Goal: Transaction & Acquisition: Purchase product/service

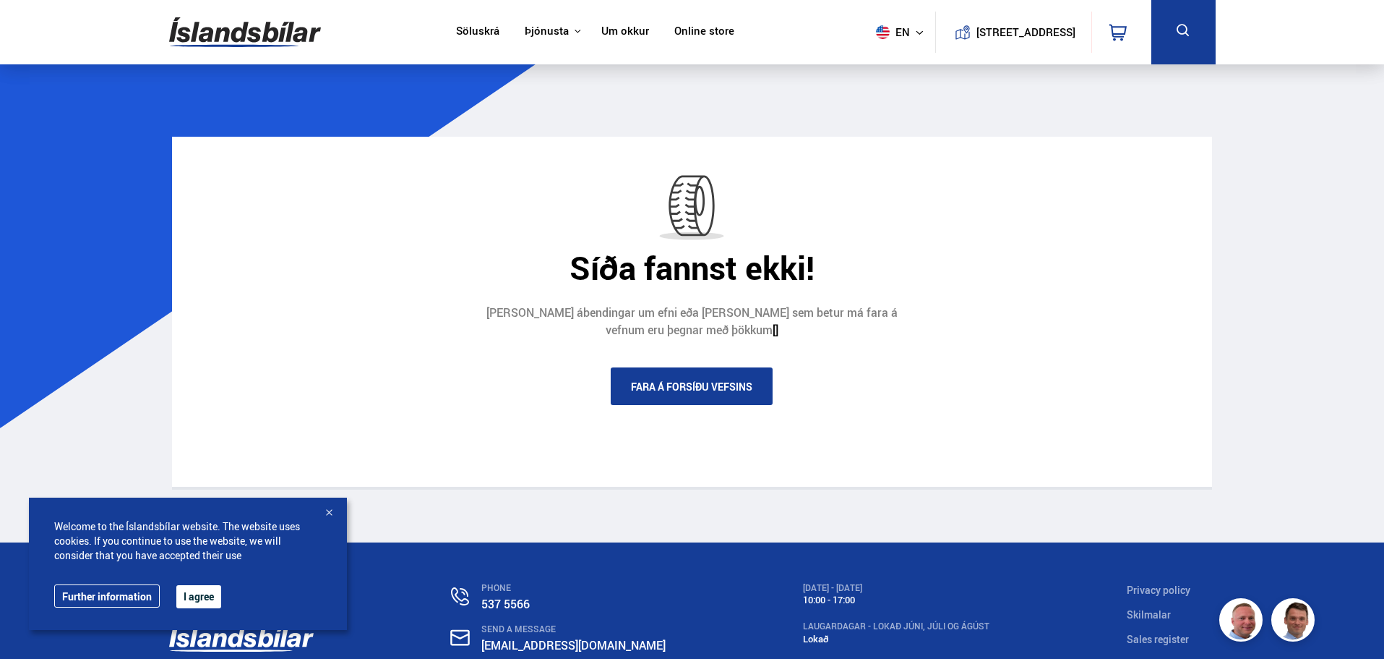
click at [456, 30] on link "Söluskrá" at bounding box center [477, 32] width 43 height 15
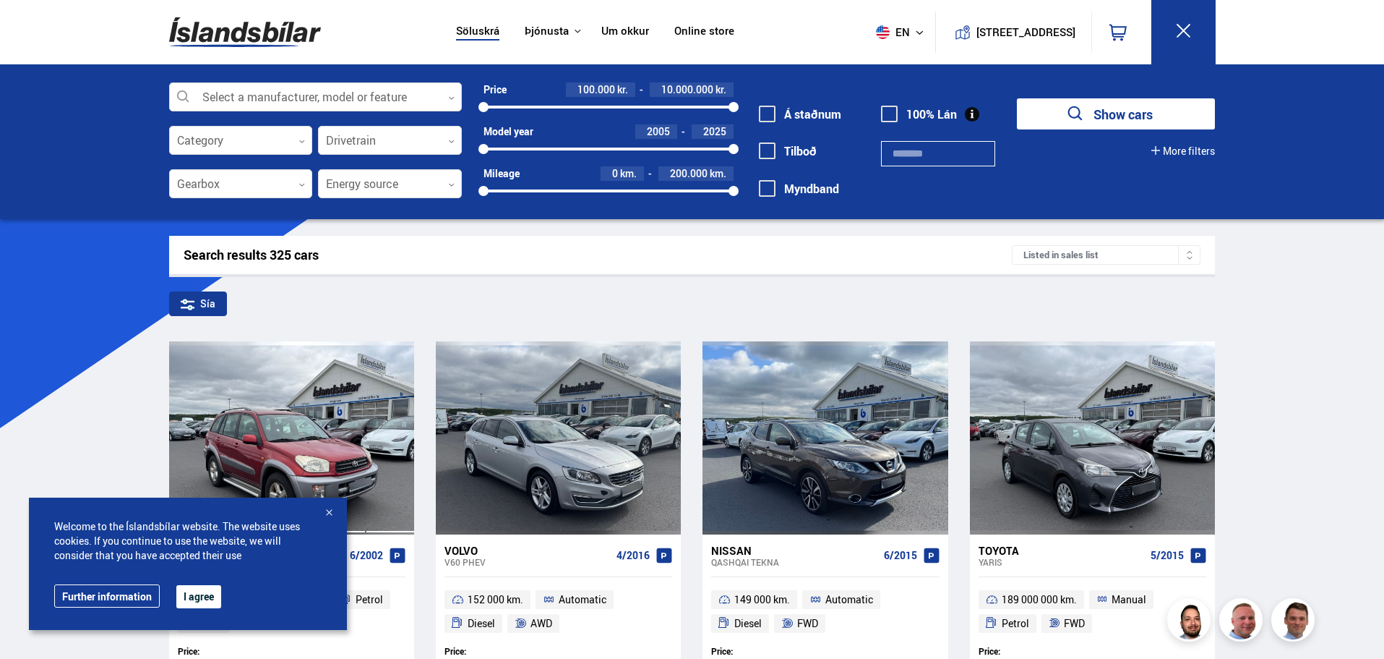
scroll to position [145, 0]
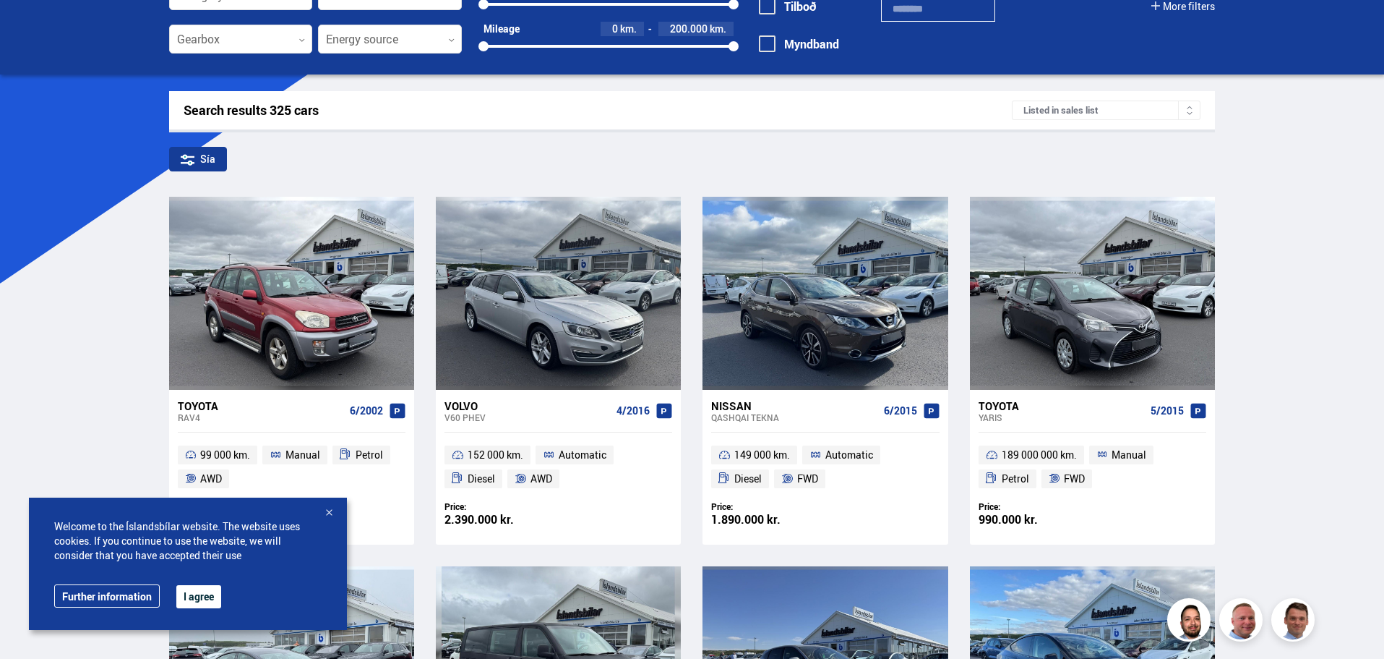
click at [325, 511] on div at bounding box center [329, 513] width 14 height 14
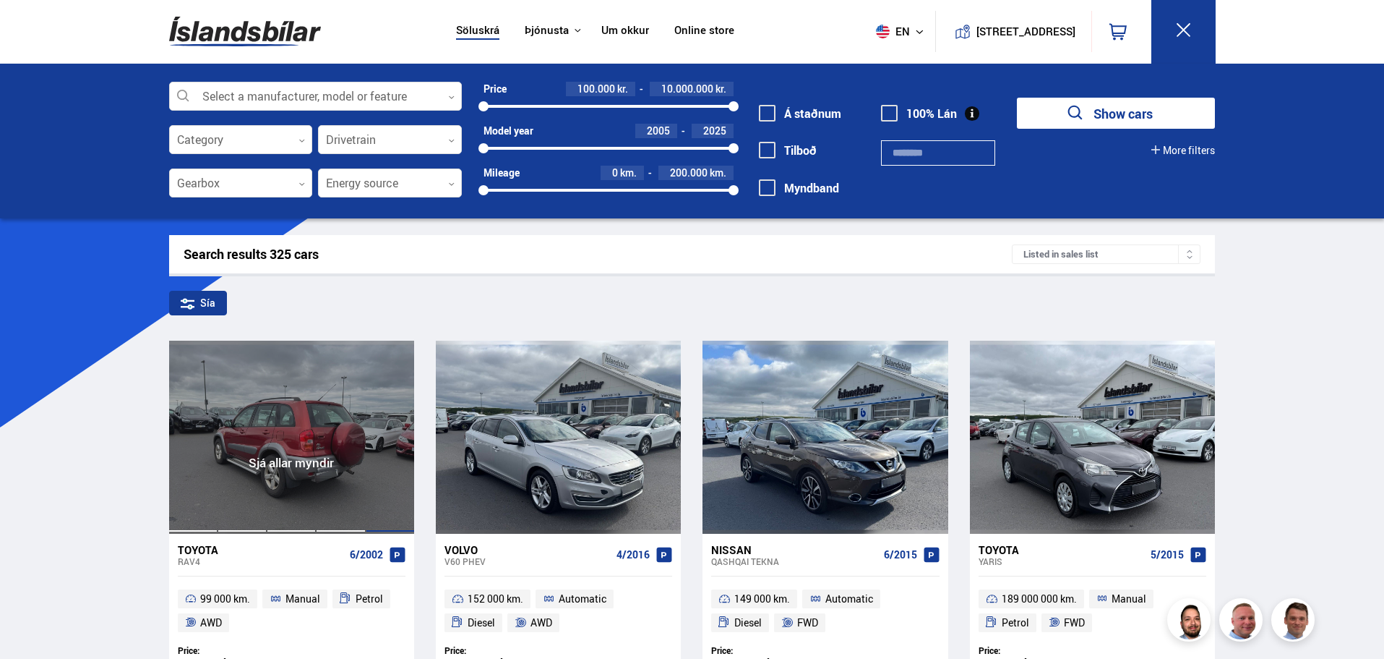
scroll to position [0, 0]
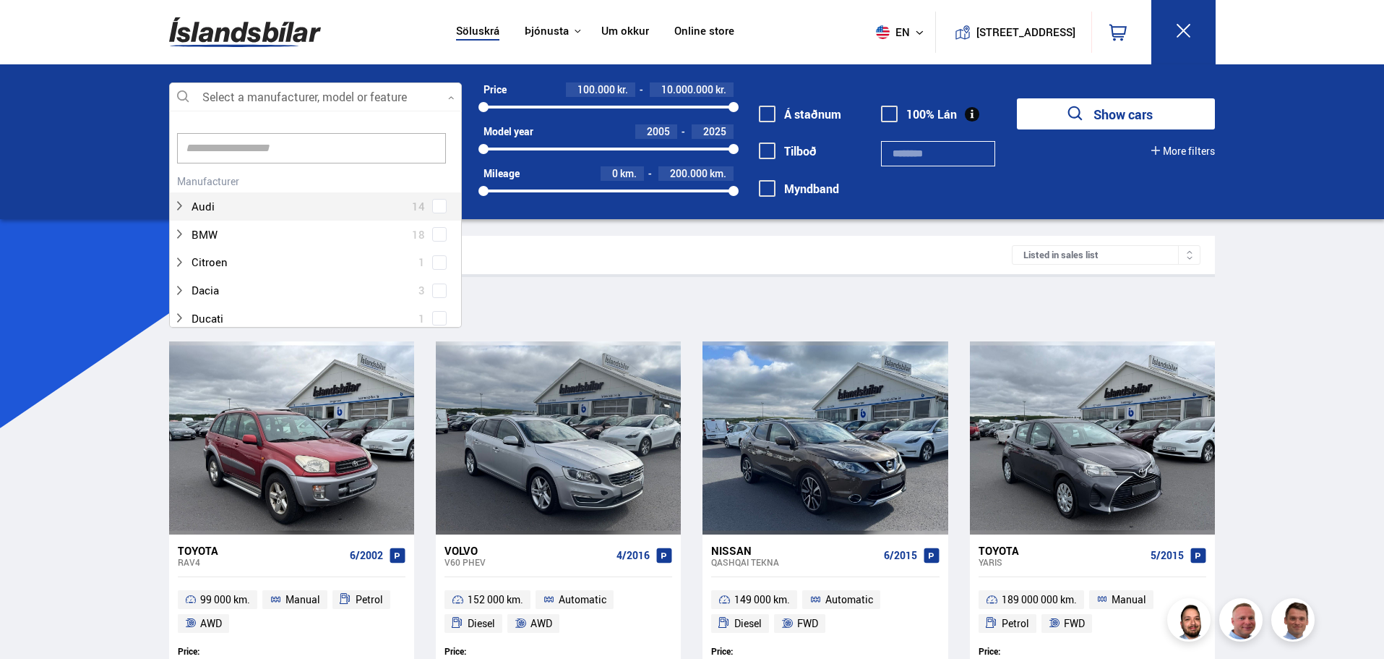
click at [307, 93] on div at bounding box center [315, 97] width 293 height 29
click at [304, 93] on div at bounding box center [315, 97] width 293 height 29
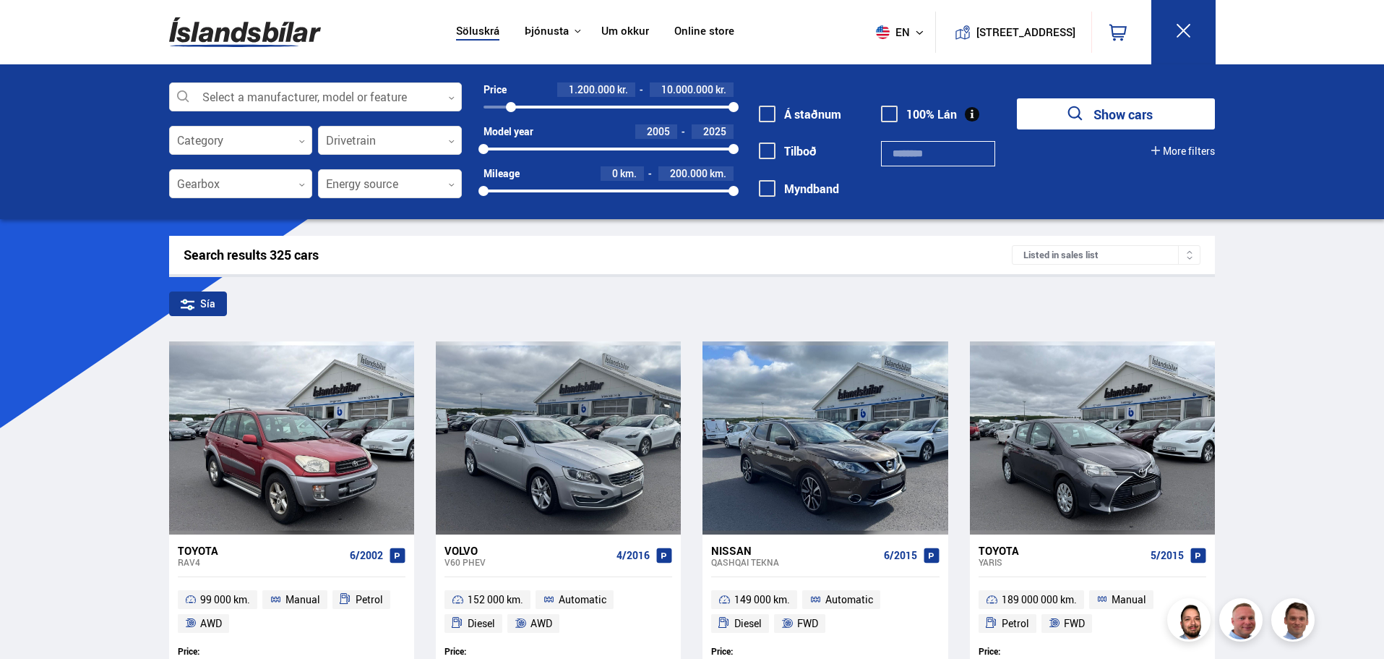
drag, startPoint x: 487, startPoint y: 107, endPoint x: 511, endPoint y: 121, distance: 27.9
click at [511, 121] on div "Price 1.200.000 kr. 10.000.000 kr. 1189072 10000000 Model year [DATE] 2025 2005…" at bounding box center [598, 145] width 272 height 126
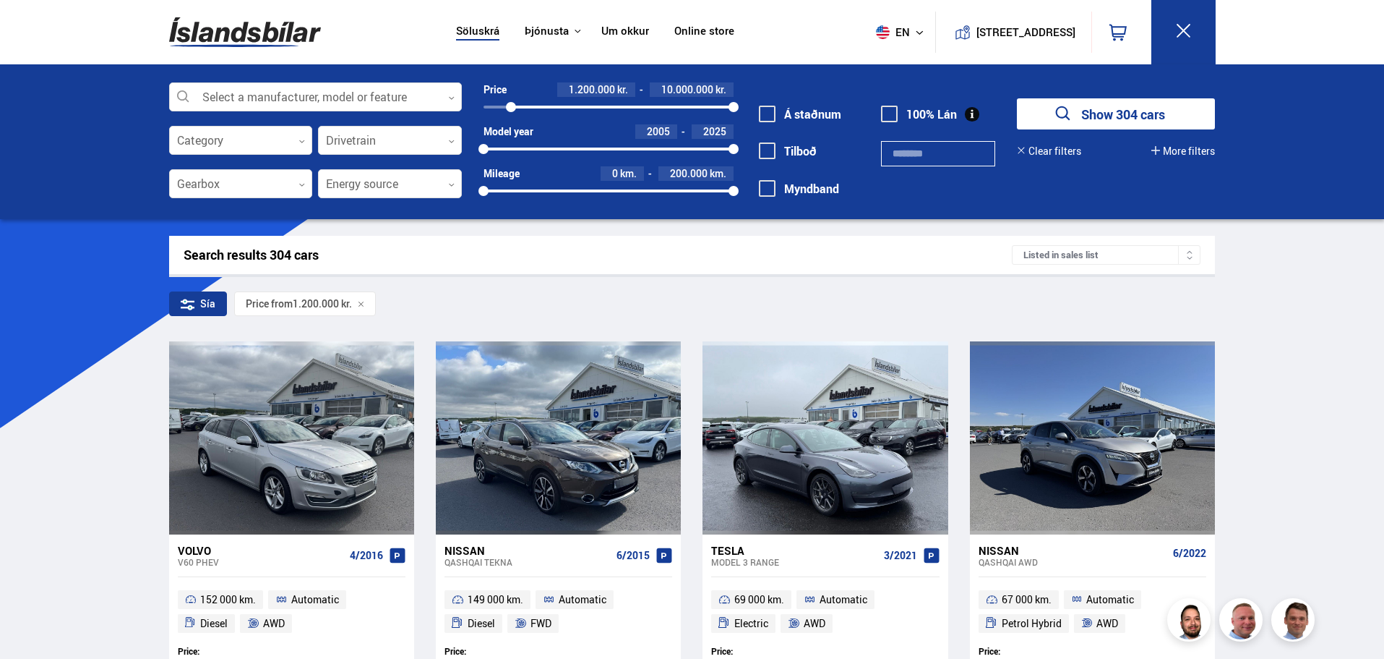
drag, startPoint x: 717, startPoint y: 108, endPoint x: 635, endPoint y: 113, distance: 82.6
click at [635, 113] on div "1200000 10000000" at bounding box center [609, 106] width 250 height 13
drag, startPoint x: 636, startPoint y: 108, endPoint x: 540, endPoint y: 113, distance: 96.3
click at [540, 113] on div "1200000 2333580" at bounding box center [609, 106] width 250 height 13
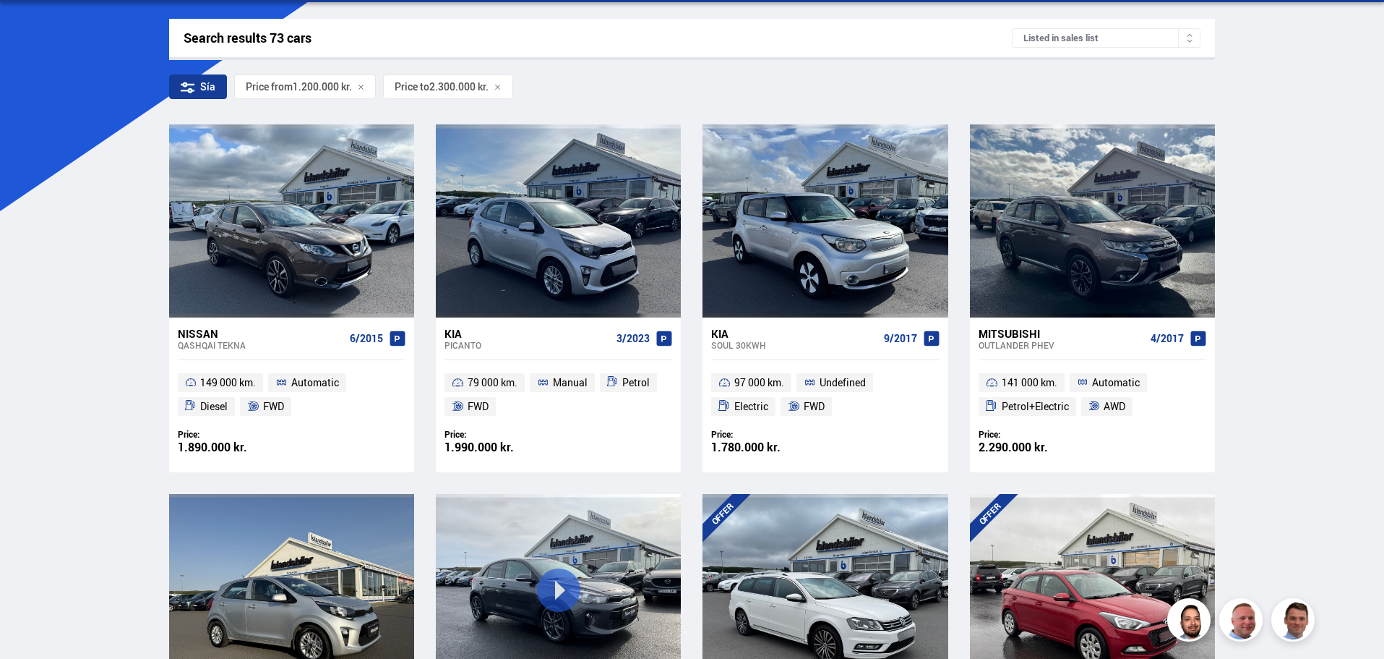
scroll to position [506, 0]
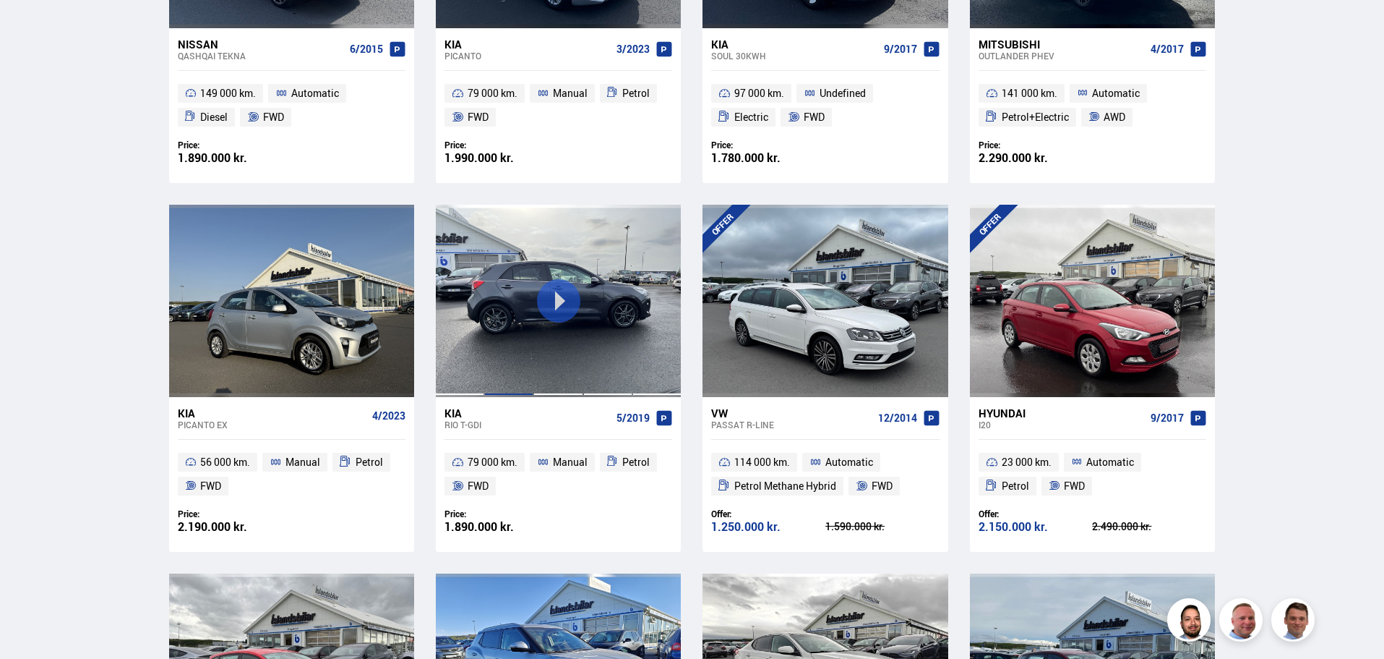
click at [517, 359] on div at bounding box center [508, 301] width 49 height 192
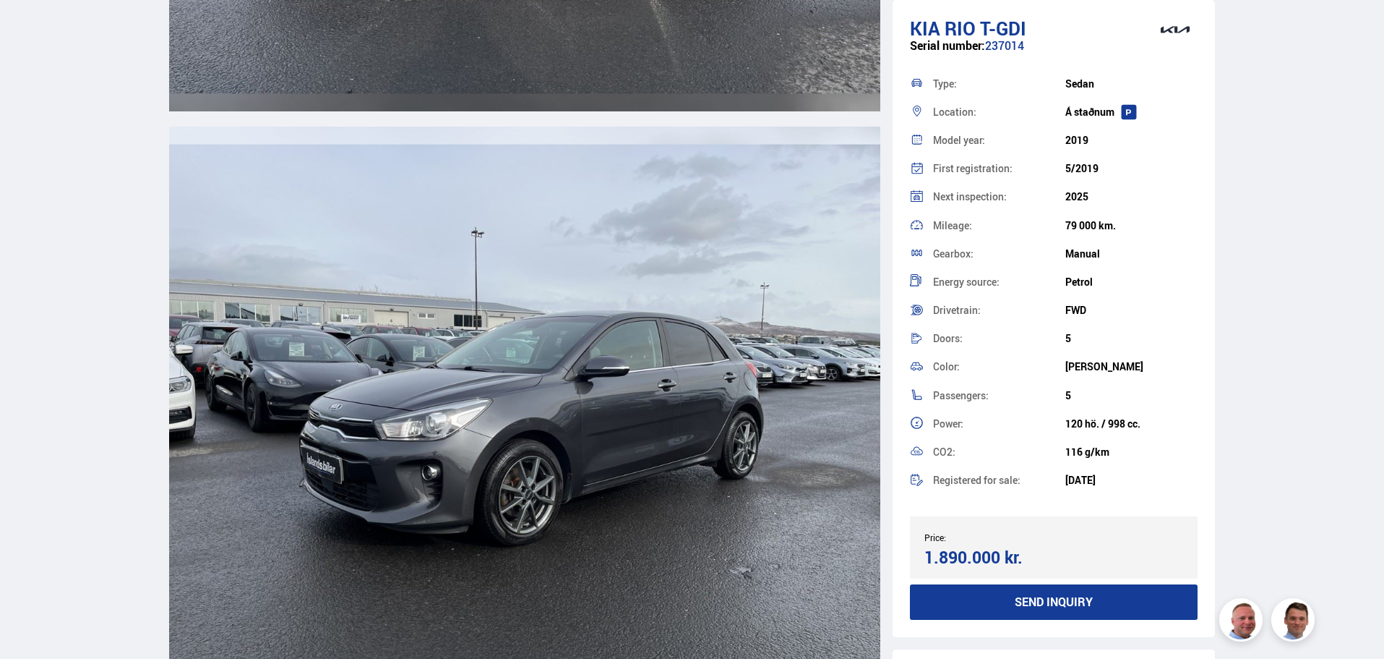
scroll to position [5133, 0]
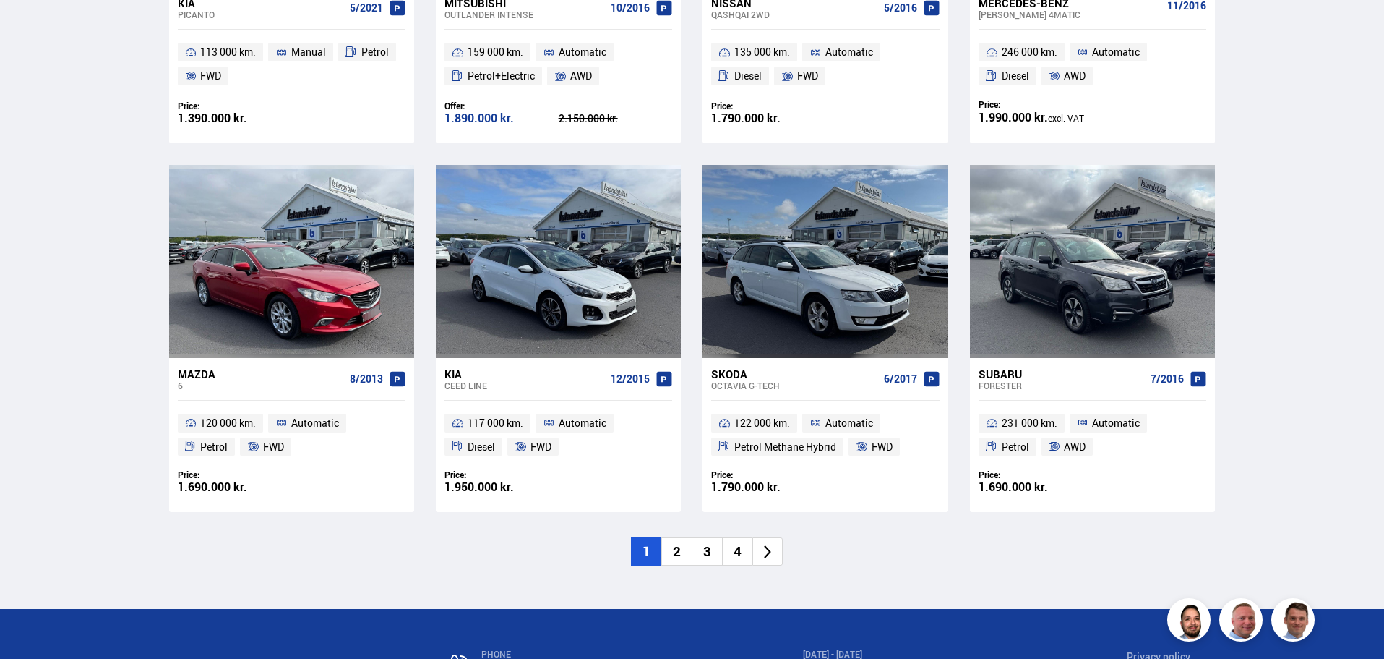
scroll to position [2035, 0]
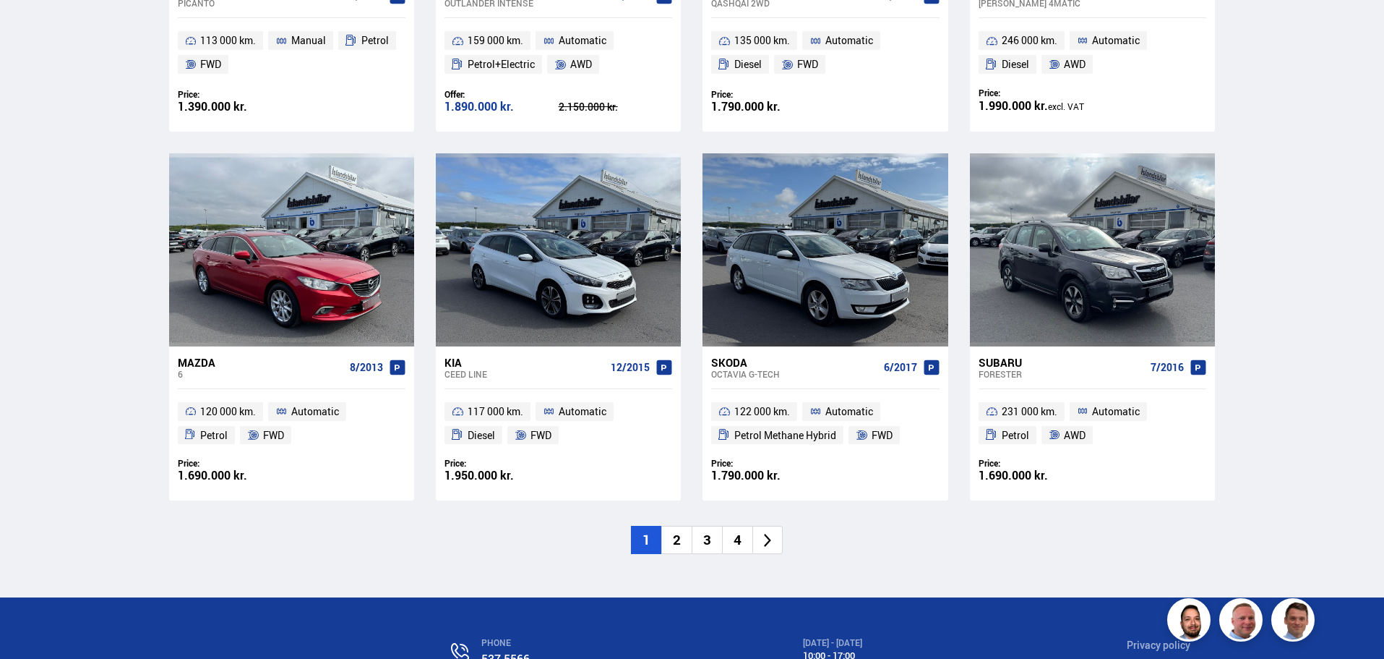
click at [688, 532] on li "2" at bounding box center [676, 540] width 30 height 28
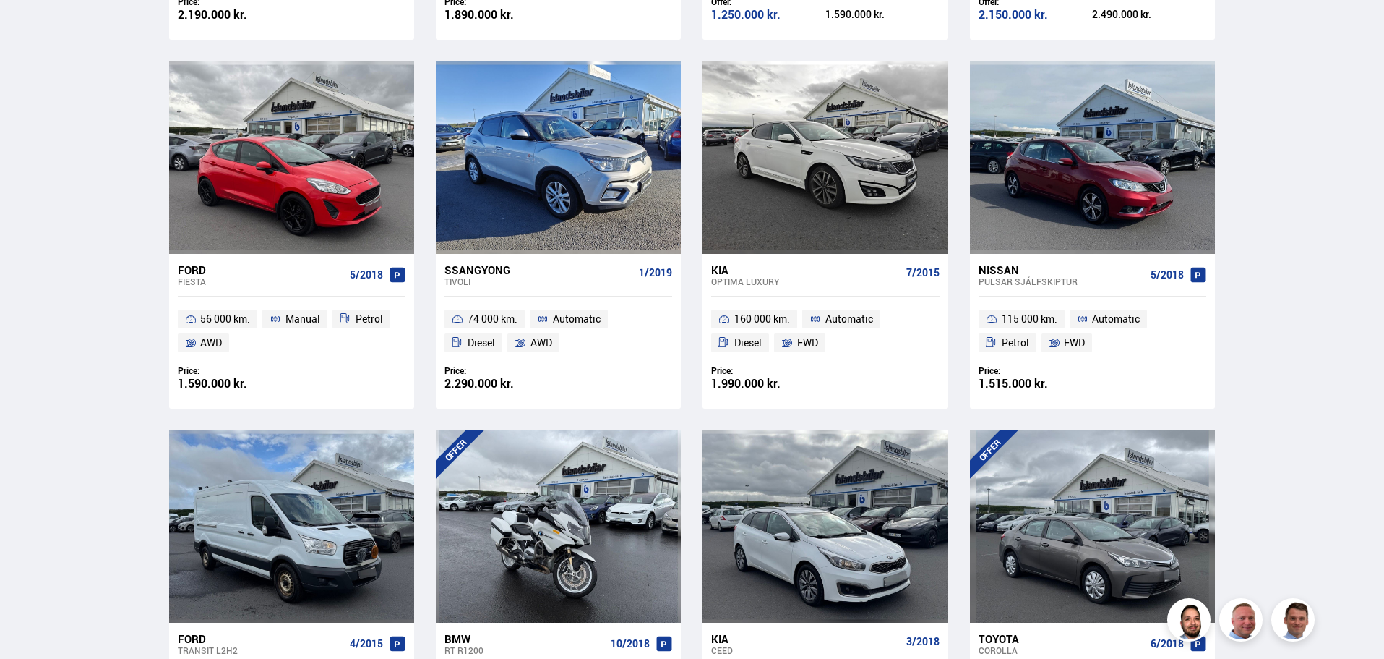
scroll to position [472, 0]
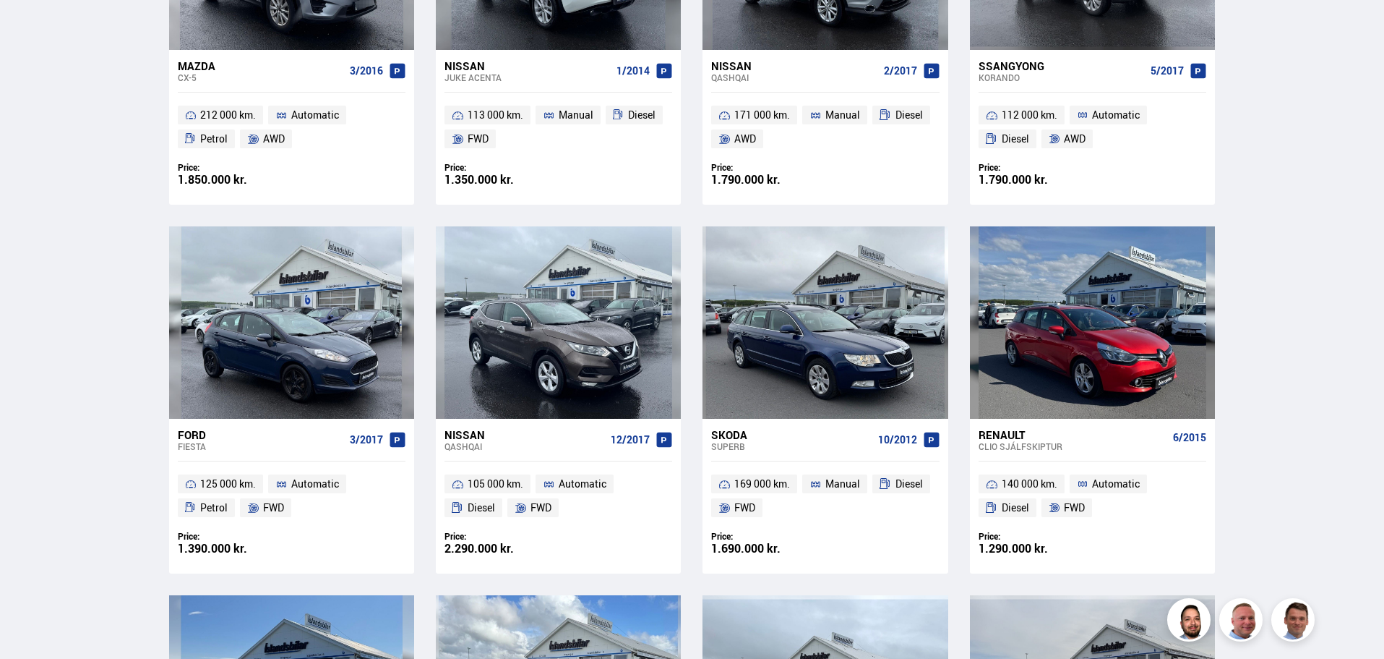
scroll to position [1952, 0]
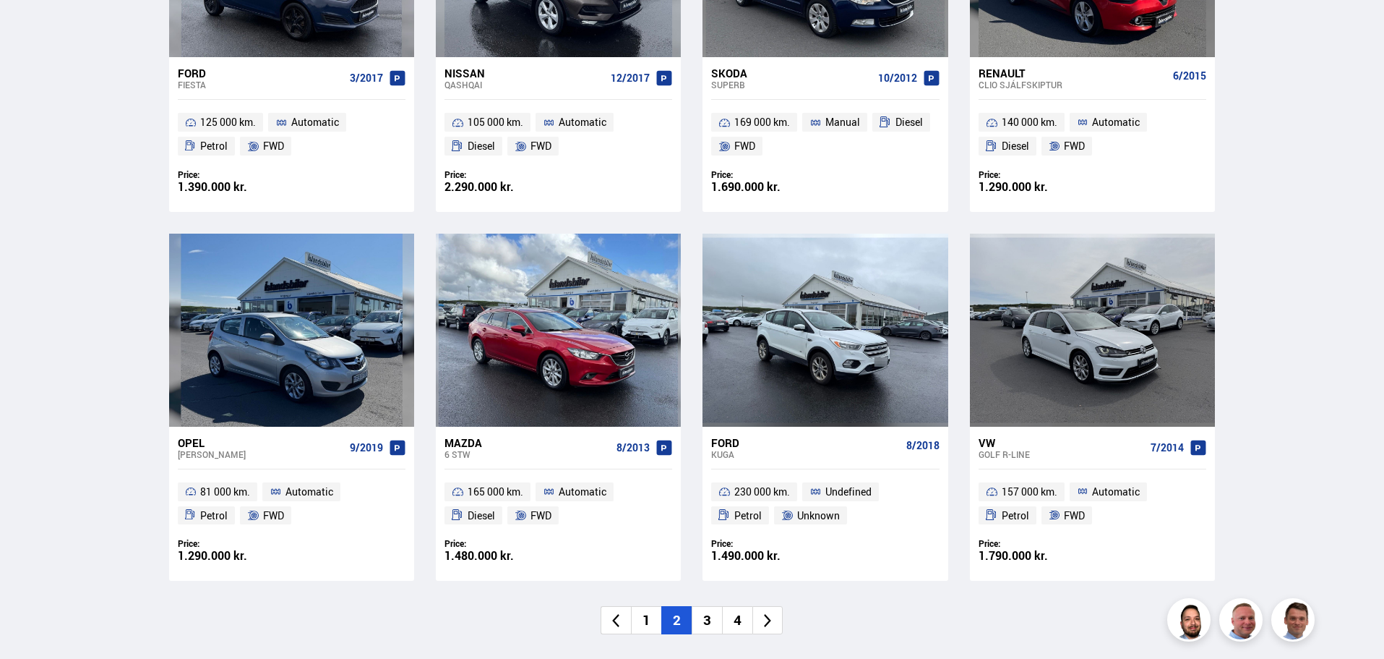
click at [719, 621] on li "3" at bounding box center [707, 620] width 30 height 28
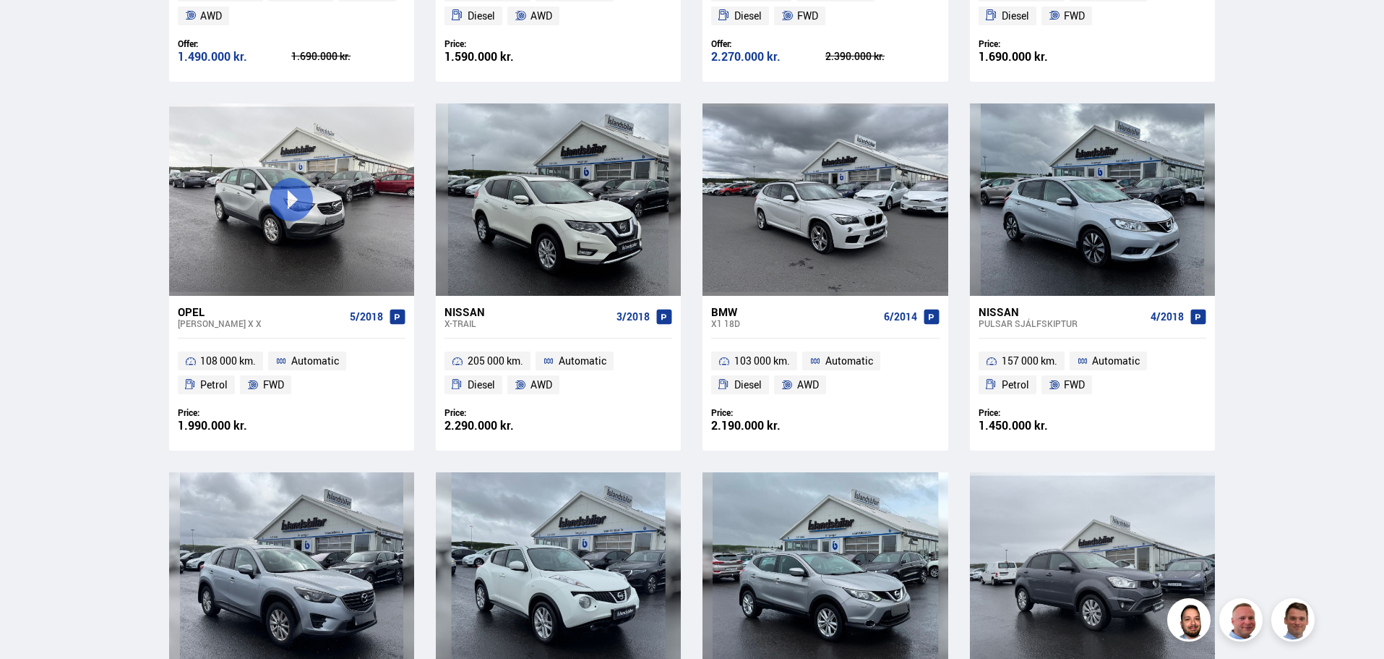
scroll to position [519, 0]
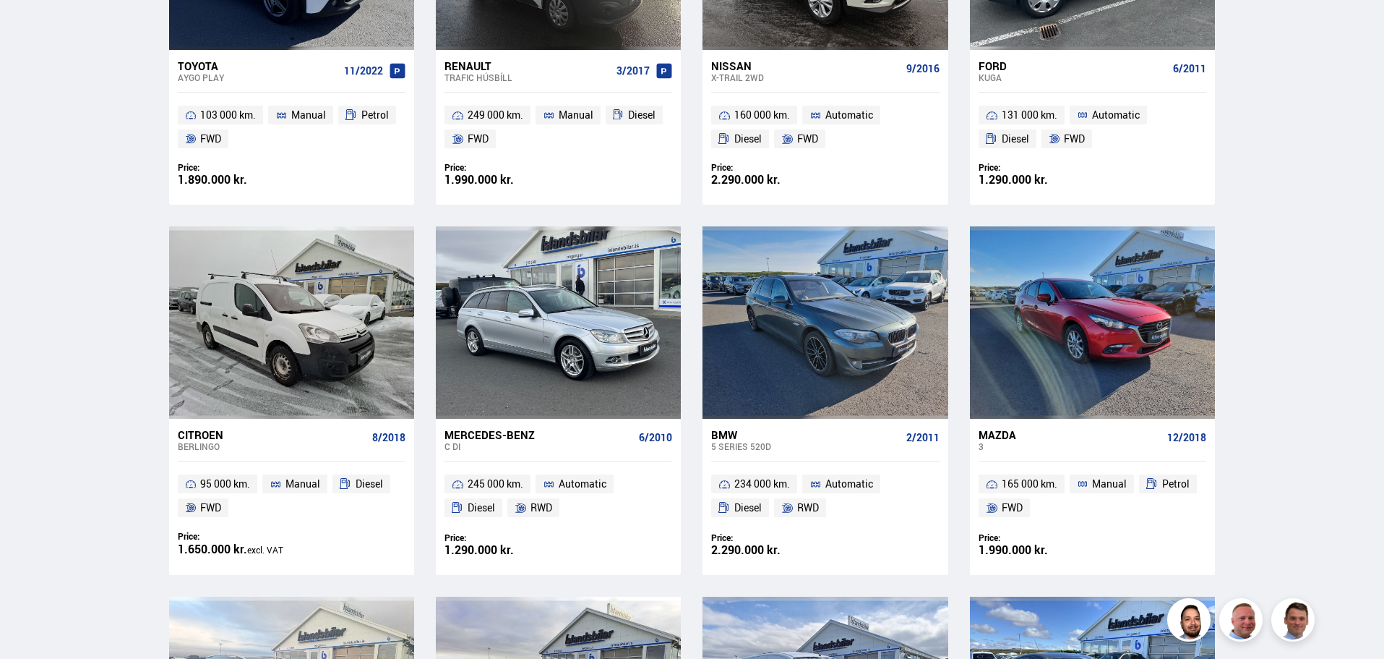
scroll to position [1952, 0]
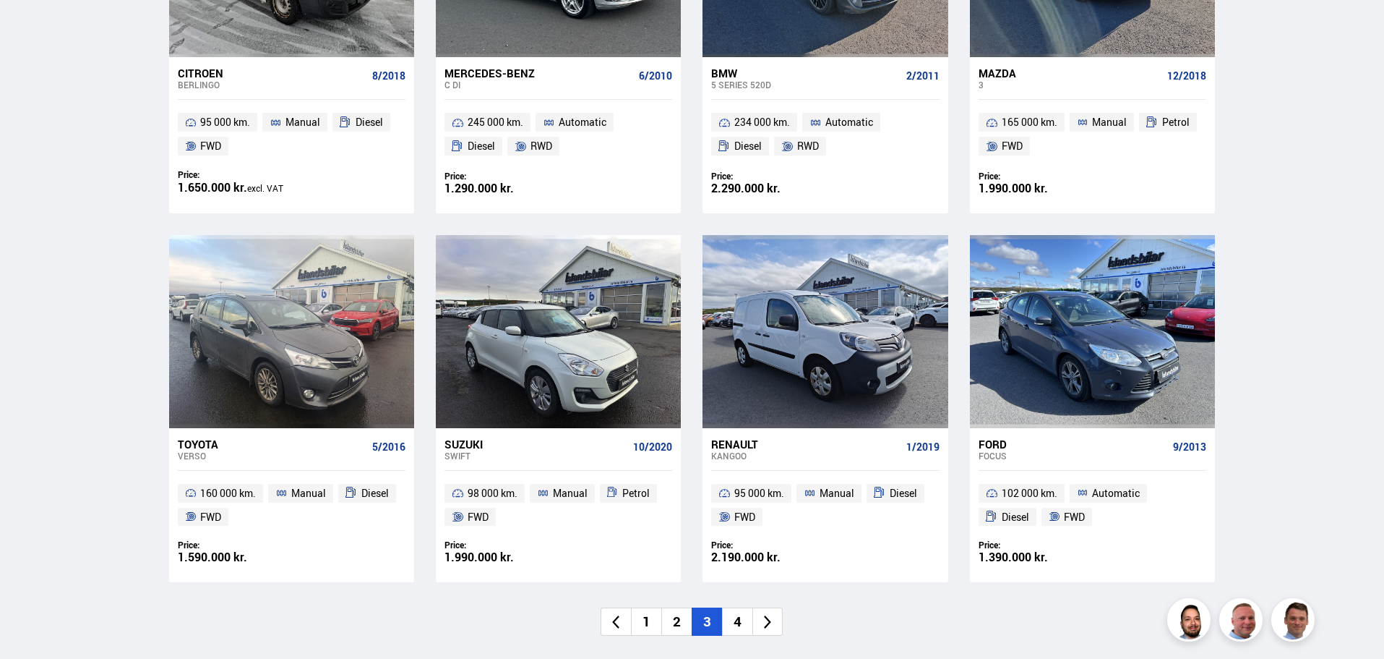
click at [720, 618] on li "3" at bounding box center [707, 621] width 30 height 28
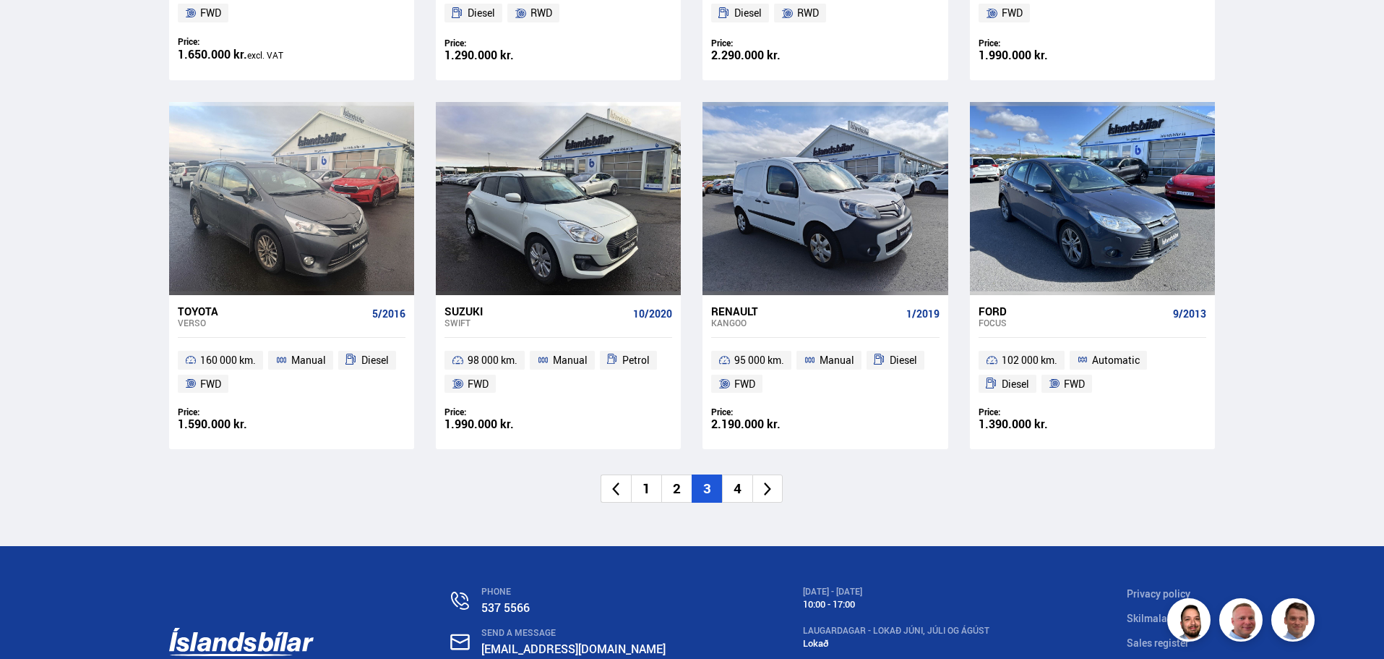
scroll to position [2222, 0]
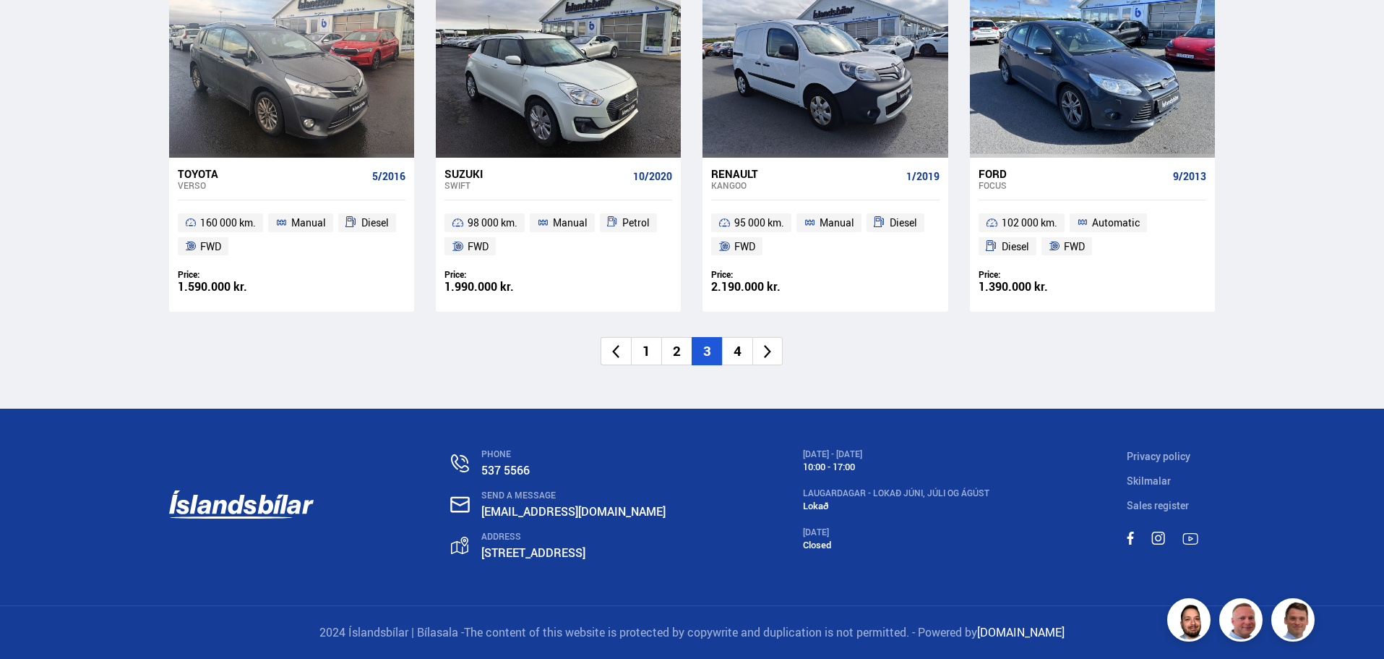
click at [738, 352] on li "4" at bounding box center [737, 351] width 30 height 28
